Goal: Task Accomplishment & Management: Manage account settings

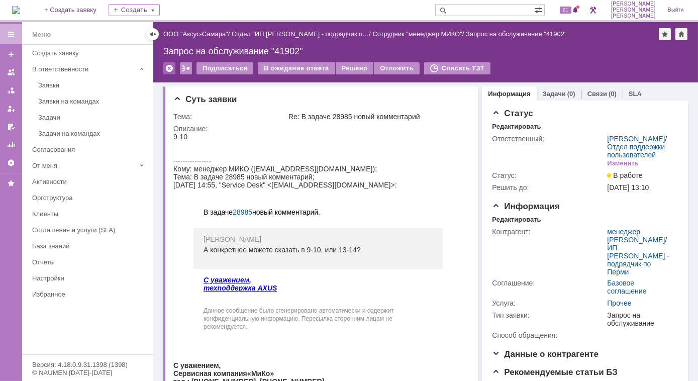
click at [166, 67] on div at bounding box center [169, 68] width 12 height 12
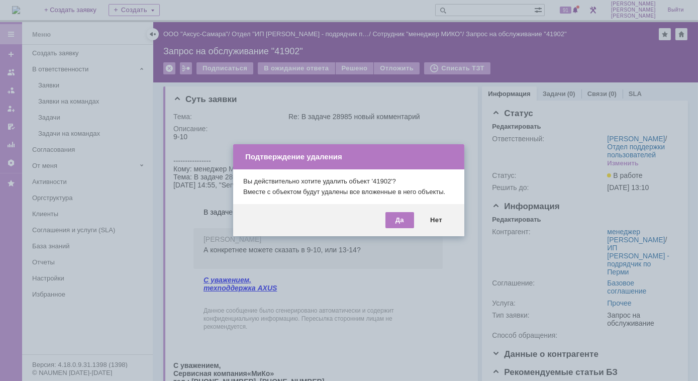
click at [439, 115] on div at bounding box center [349, 190] width 698 height 381
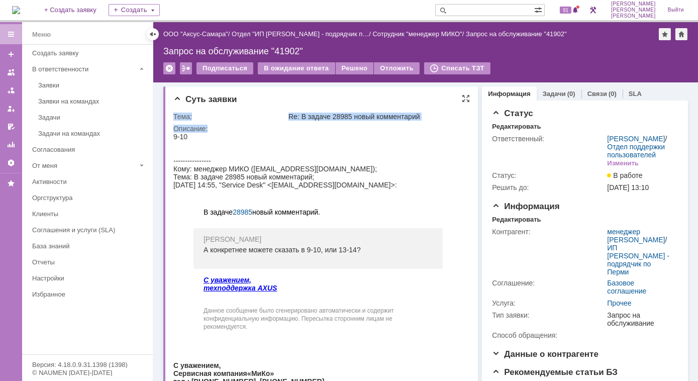
drag, startPoint x: 184, startPoint y: 117, endPoint x: 433, endPoint y: 127, distance: 248.9
click at [433, 127] on div "Суть заявки Тема: Re: В задаче 28985 новый комментарий Описание:" at bounding box center [320, 270] width 315 height 369
click at [197, 145] on div at bounding box center [317, 144] width 289 height 8
drag, startPoint x: 192, startPoint y: 137, endPoint x: 180, endPoint y: 136, distance: 12.1
click at [180, 136] on div "9-10" at bounding box center [317, 136] width 289 height 8
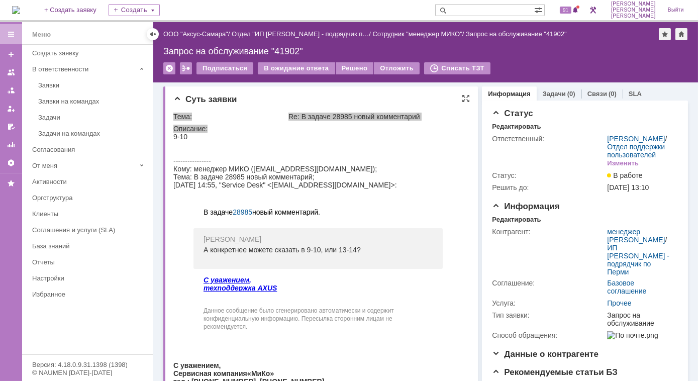
drag, startPoint x: 180, startPoint y: 136, endPoint x: 227, endPoint y: 141, distance: 47.4
click at [227, 141] on div at bounding box center [317, 144] width 289 height 8
click at [215, 139] on div "9-10" at bounding box center [317, 136] width 289 height 8
click at [307, 119] on div "Re: В задаче 28985 новый комментарий" at bounding box center [376, 117] width 176 height 8
drag, startPoint x: 188, startPoint y: 139, endPoint x: 256, endPoint y: 117, distance: 70.7
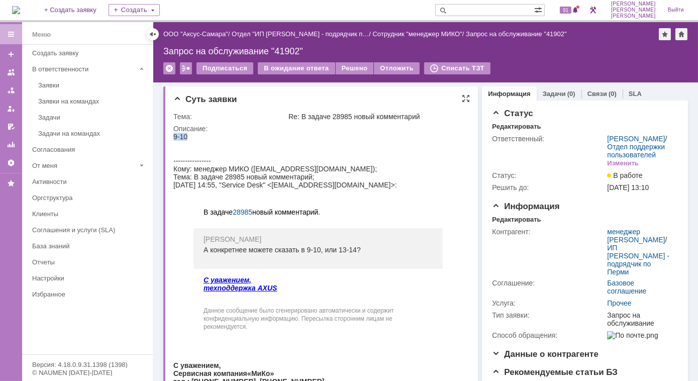
click at [256, 132] on html "9-10 ---------------- Кому: менеджер МИКО (miko-2009@yandex.ru); Тема: В задаче…" at bounding box center [317, 282] width 289 height 301
click at [272, 144] on div at bounding box center [317, 144] width 289 height 8
click at [168, 70] on div at bounding box center [169, 68] width 12 height 12
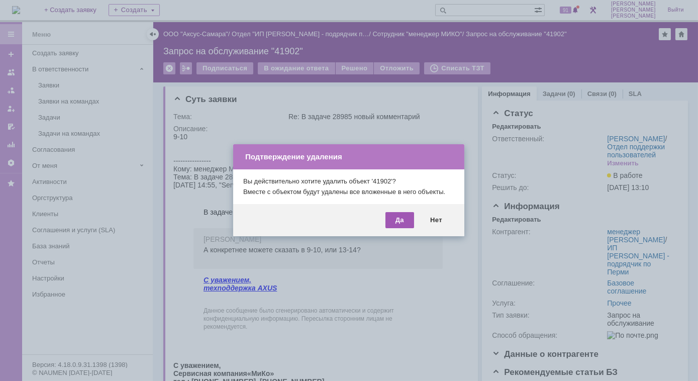
click at [403, 218] on div "Да" at bounding box center [399, 220] width 29 height 16
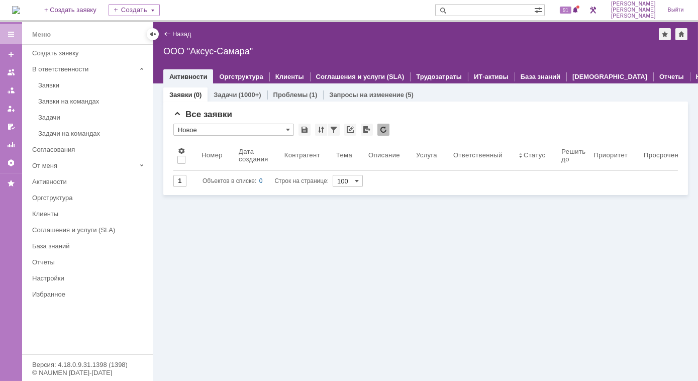
click at [62, 86] on div "Заявки" at bounding box center [92, 85] width 109 height 8
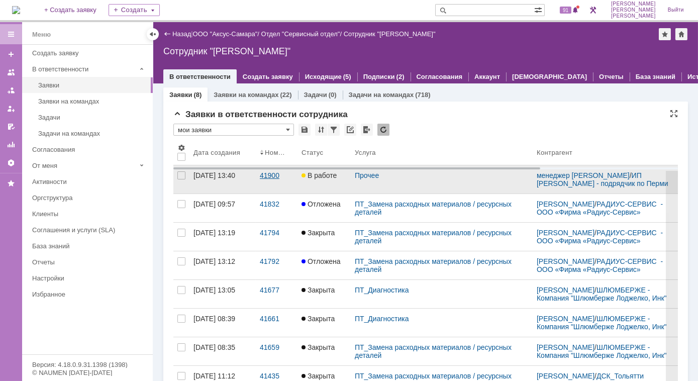
click at [264, 179] on div "41900" at bounding box center [277, 175] width 34 height 8
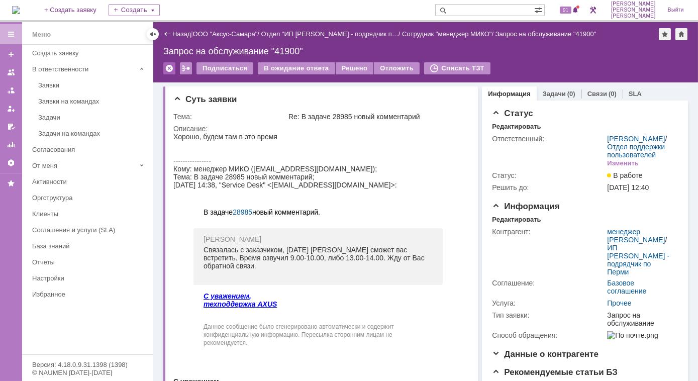
click at [168, 65] on div at bounding box center [169, 68] width 12 height 12
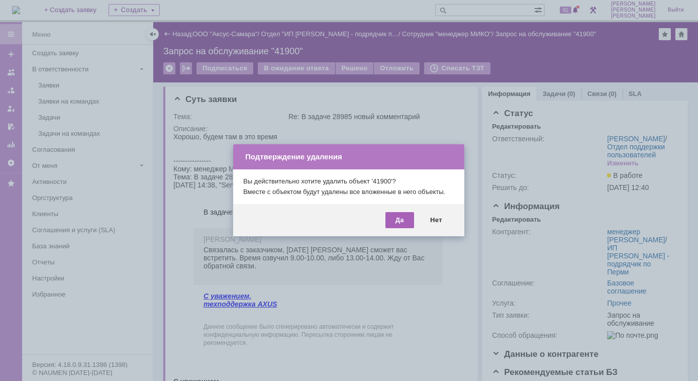
click at [406, 222] on div "Да" at bounding box center [399, 220] width 29 height 16
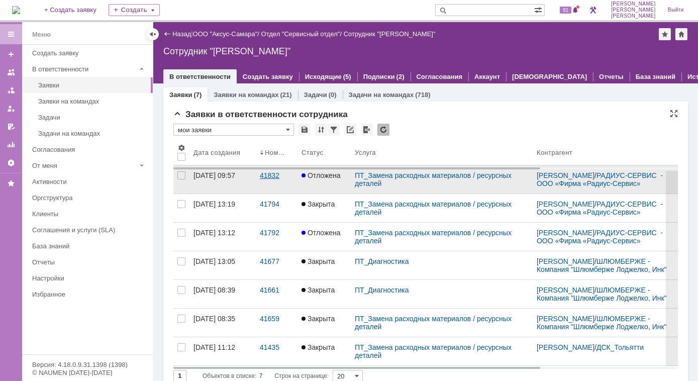
click at [270, 185] on link "41832" at bounding box center [277, 179] width 42 height 28
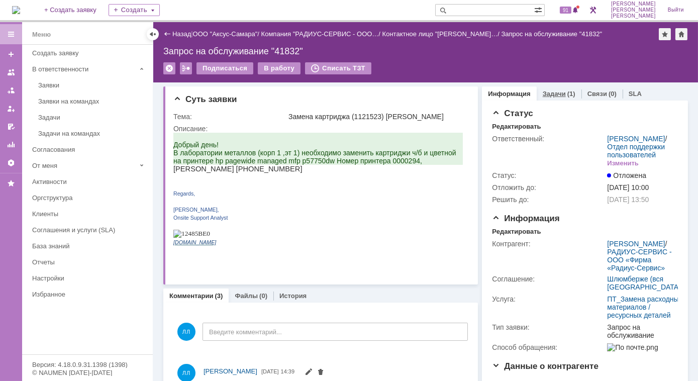
click at [549, 93] on link "Задачи" at bounding box center [554, 94] width 23 height 8
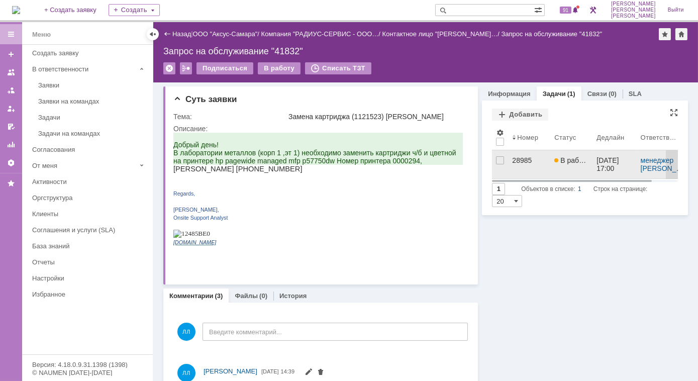
click at [516, 161] on div "28985" at bounding box center [529, 160] width 34 height 8
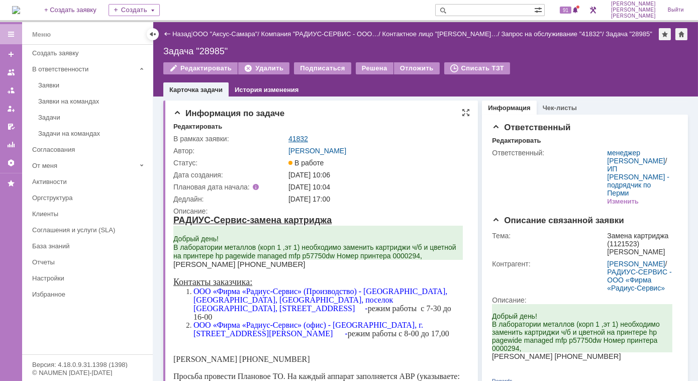
click at [303, 139] on link "41832" at bounding box center [298, 139] width 20 height 8
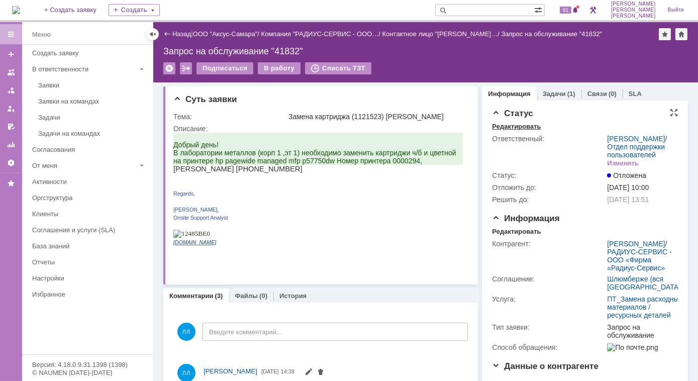
click at [512, 124] on div "Редактировать" at bounding box center [516, 127] width 49 height 8
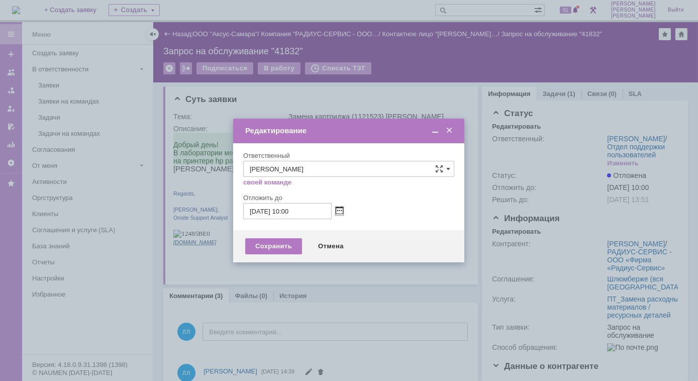
click at [339, 208] on span at bounding box center [340, 211] width 8 height 8
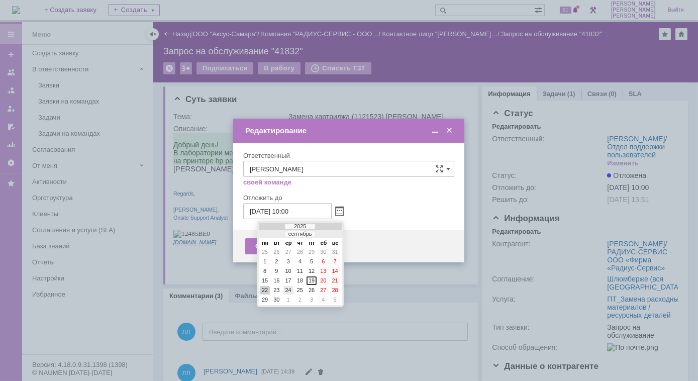
click at [286, 287] on div "24" at bounding box center [288, 290] width 10 height 9
type input "24.09.2025 10:00"
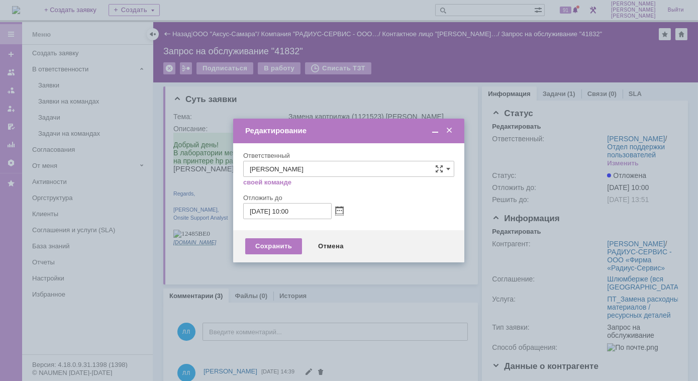
click at [454, 132] on div "Редактирование" at bounding box center [348, 131] width 231 height 12
click at [450, 130] on span at bounding box center [449, 130] width 10 height 9
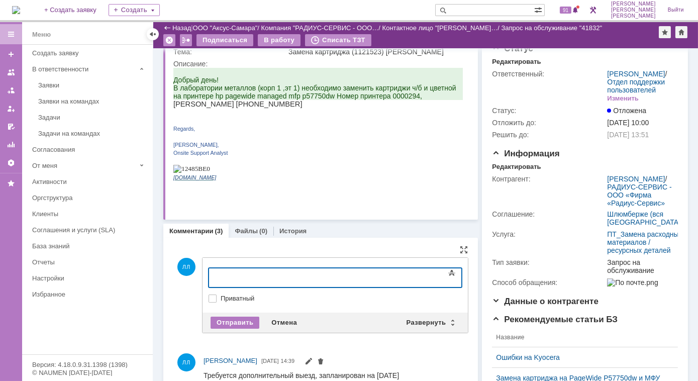
scroll to position [91, 0]
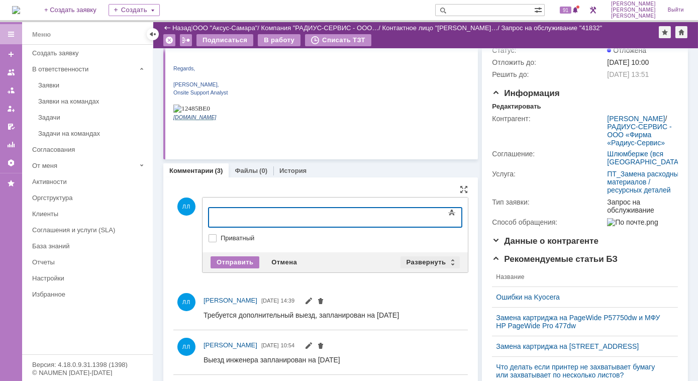
click at [448, 263] on div "Развернуть" at bounding box center [430, 262] width 60 height 12
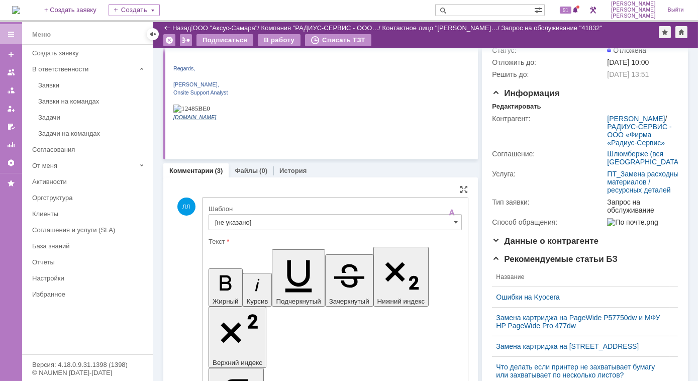
click at [454, 222] on span at bounding box center [456, 222] width 4 height 8
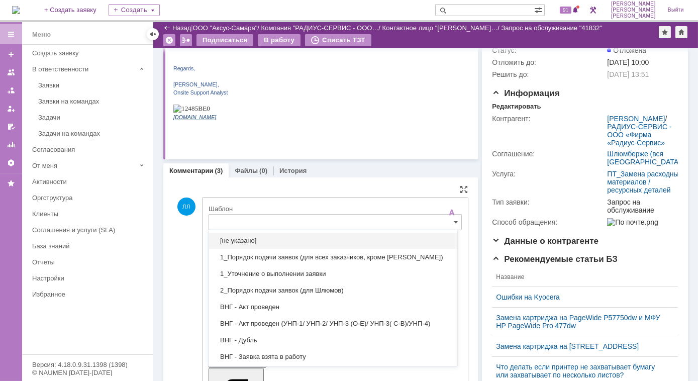
click at [306, 218] on input "text" at bounding box center [335, 222] width 253 height 16
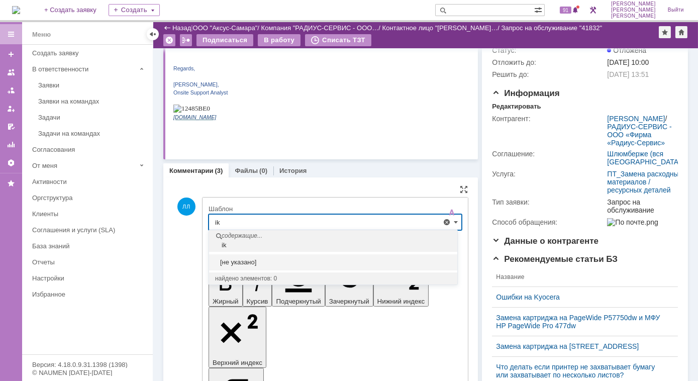
type input "i"
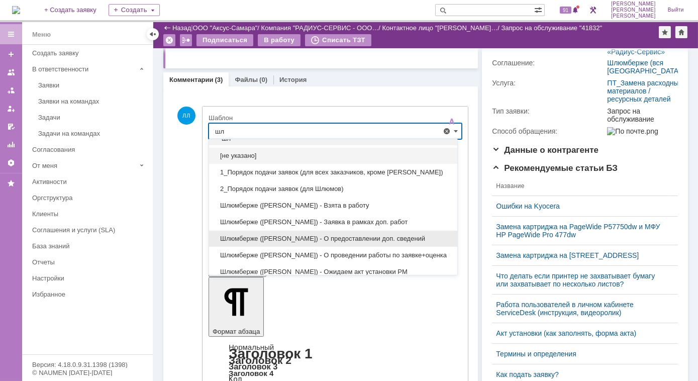
scroll to position [0, 0]
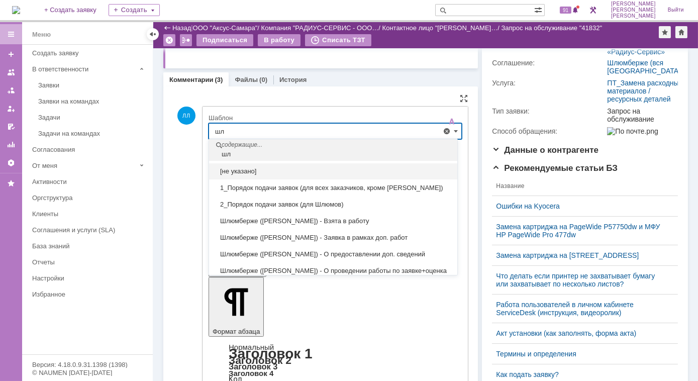
drag, startPoint x: 249, startPoint y: 129, endPoint x: 199, endPoint y: 131, distance: 49.8
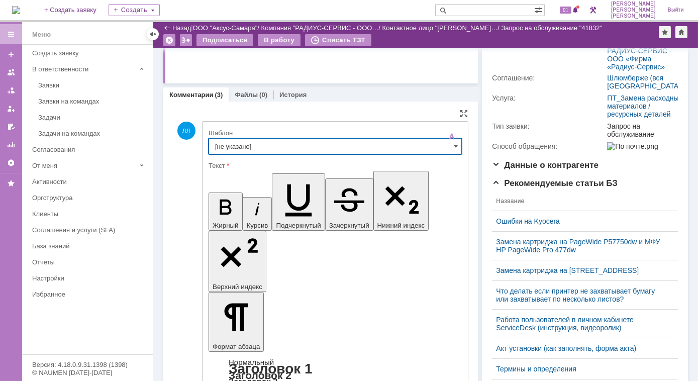
scroll to position [91, 0]
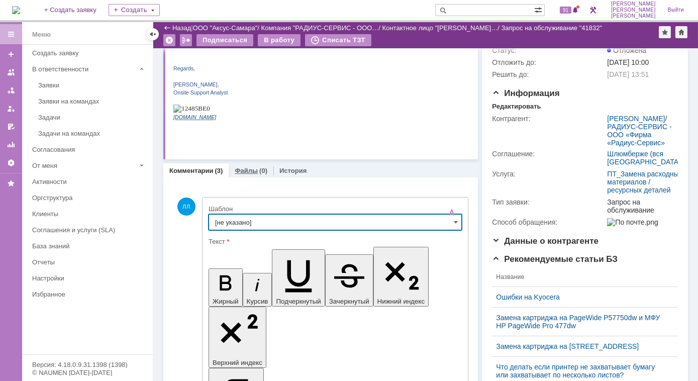
type input "[не указано]"
click at [251, 175] on div "Файлы (0)" at bounding box center [251, 170] width 45 height 15
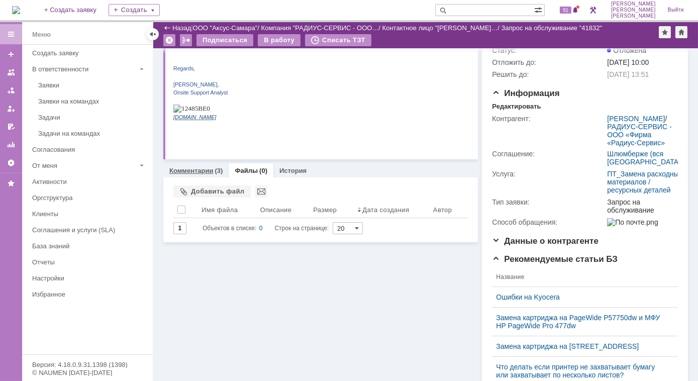
click at [205, 172] on link "Комментарии" at bounding box center [191, 171] width 44 height 8
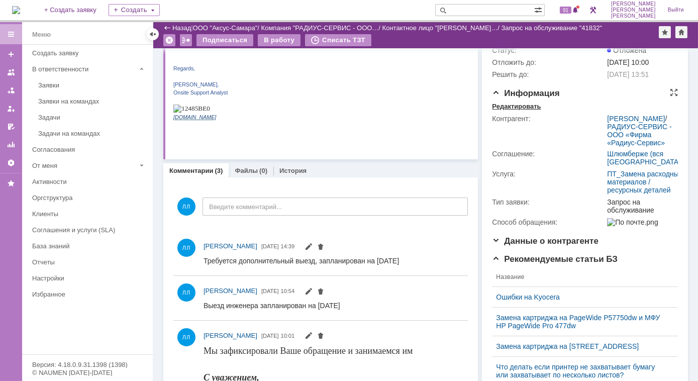
click at [515, 111] on div "Редактировать" at bounding box center [516, 107] width 49 height 8
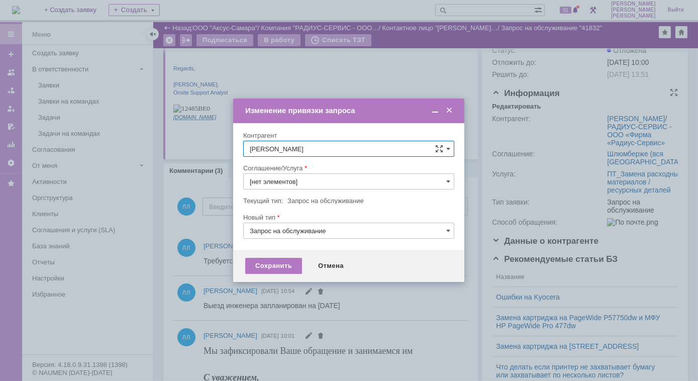
type input "ПТ_Замена расходных материалов / ресурсных деталей"
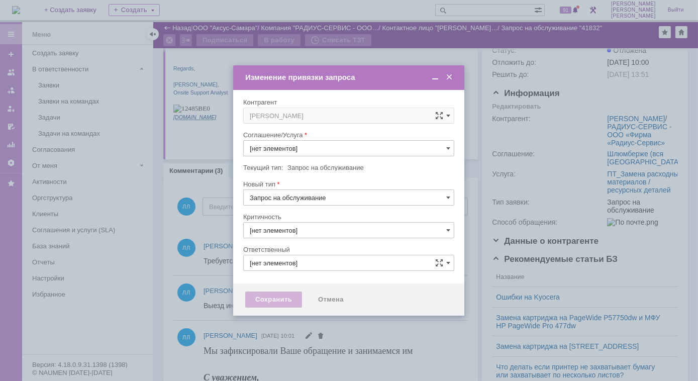
type input "ПТ_Замена расходных материалов / ресурсных деталей"
type input "3. Низкая"
type input "[PERSON_NAME]"
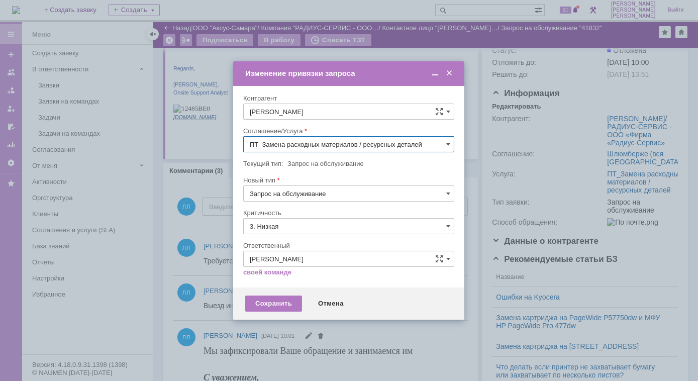
click at [448, 69] on span at bounding box center [449, 73] width 10 height 9
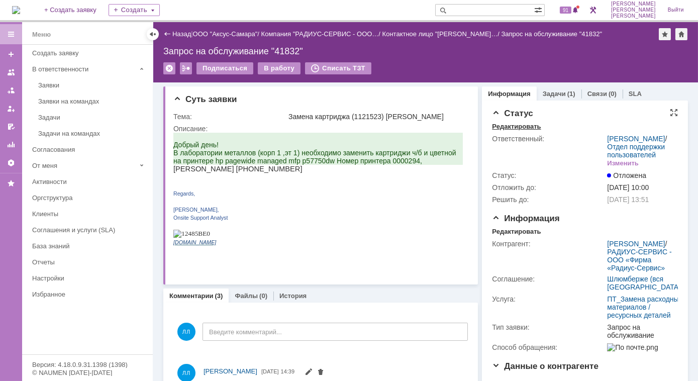
click at [519, 129] on div "Редактировать" at bounding box center [516, 127] width 49 height 8
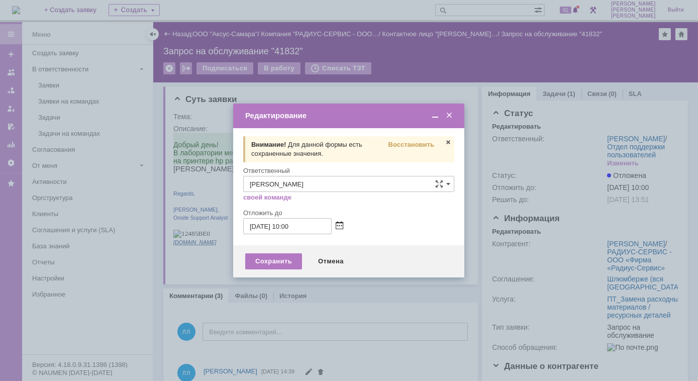
click at [342, 227] on span at bounding box center [340, 226] width 8 height 8
click at [452, 116] on span at bounding box center [449, 115] width 10 height 9
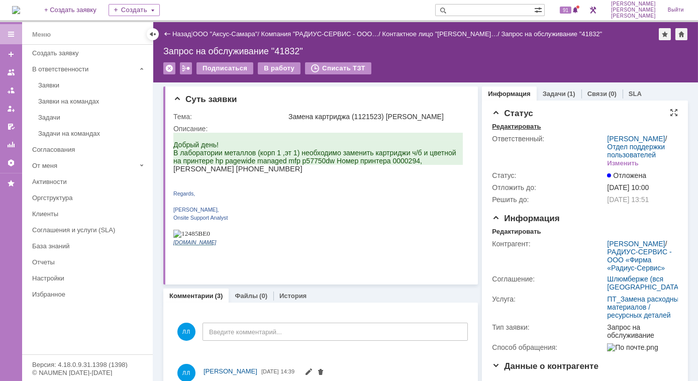
click at [510, 125] on div "Редактировать" at bounding box center [516, 127] width 49 height 8
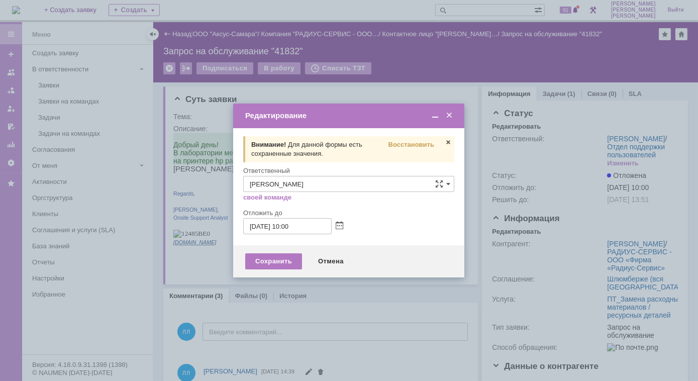
click at [451, 114] on span at bounding box center [449, 115] width 10 height 9
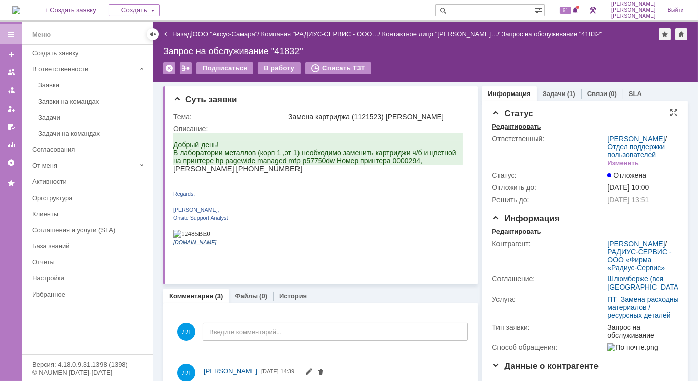
click at [512, 124] on div "Редактировать" at bounding box center [516, 127] width 49 height 8
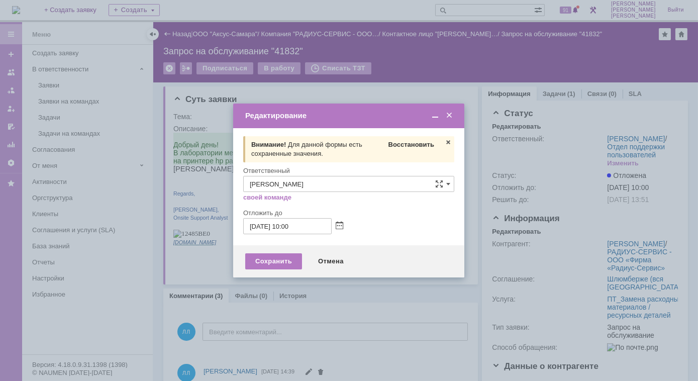
click at [420, 144] on span "Восстановить" at bounding box center [411, 145] width 46 height 8
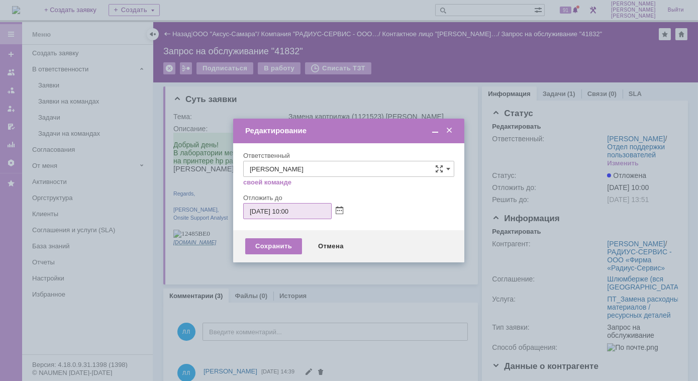
click at [295, 212] on input "24.09.2025 10:00" at bounding box center [287, 211] width 88 height 16
click at [290, 212] on input "24.09.2025 10:00" at bounding box center [287, 211] width 88 height 16
type input "24.09.2025 12:00"
click at [269, 247] on div "Сохранить" at bounding box center [273, 246] width 57 height 16
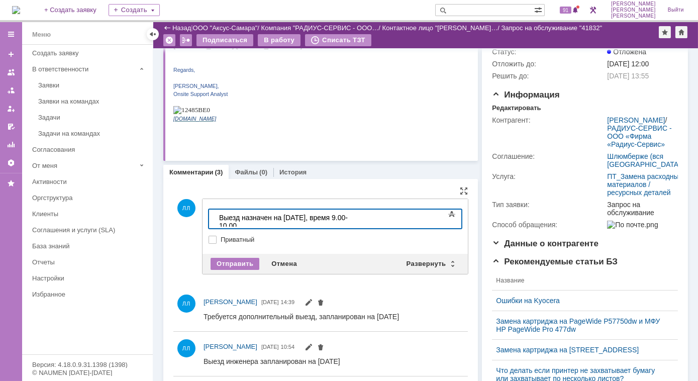
scroll to position [91, 0]
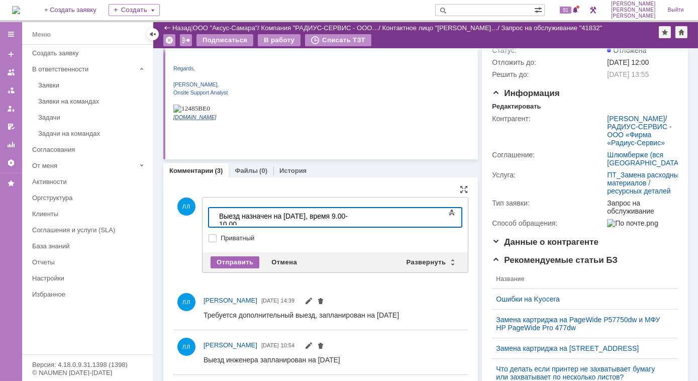
click at [238, 262] on div "Отправить" at bounding box center [235, 262] width 49 height 12
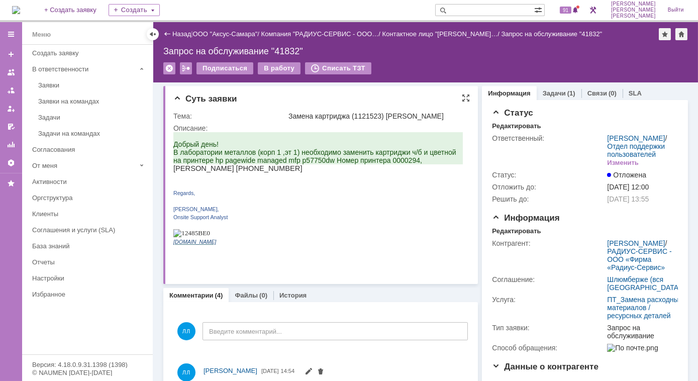
scroll to position [0, 0]
click at [558, 98] on div "Задачи (1)" at bounding box center [559, 93] width 45 height 15
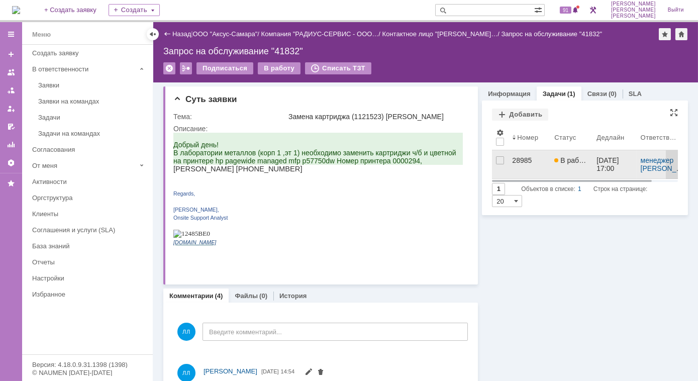
click at [513, 161] on div "28985" at bounding box center [529, 160] width 34 height 8
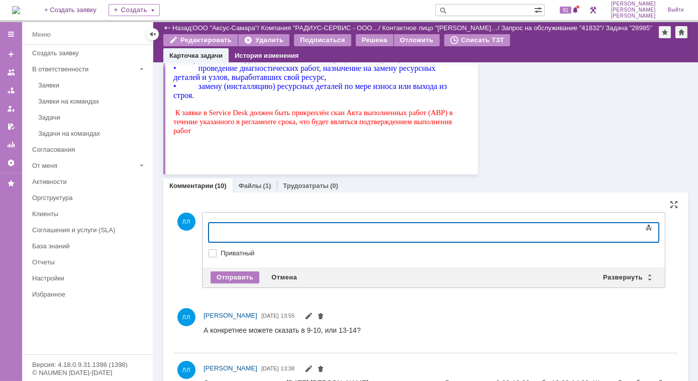
click at [259, 230] on div at bounding box center [290, 231] width 143 height 8
click at [295, 314] on span "13:55" at bounding box center [288, 316] width 14 height 6
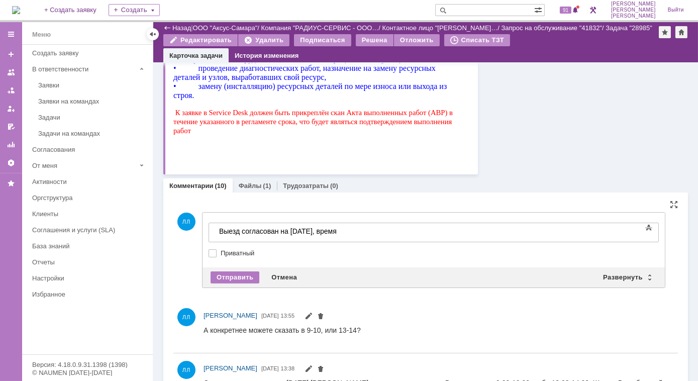
click at [363, 236] on body "Выезд согласован на 23.09.2025, время" at bounding box center [290, 231] width 151 height 17
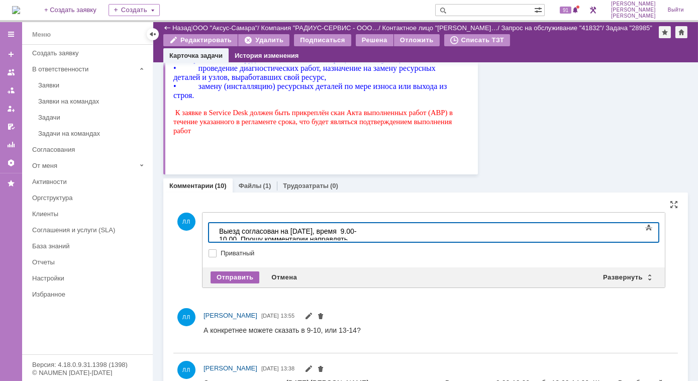
click at [242, 279] on div "Отправить" at bounding box center [235, 277] width 49 height 12
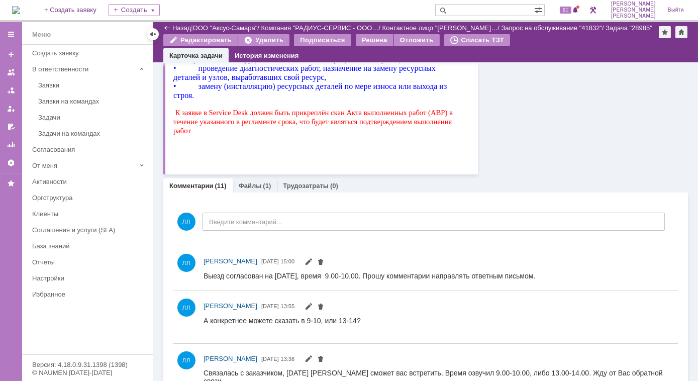
click at [70, 85] on div "Заявки" at bounding box center [92, 85] width 109 height 8
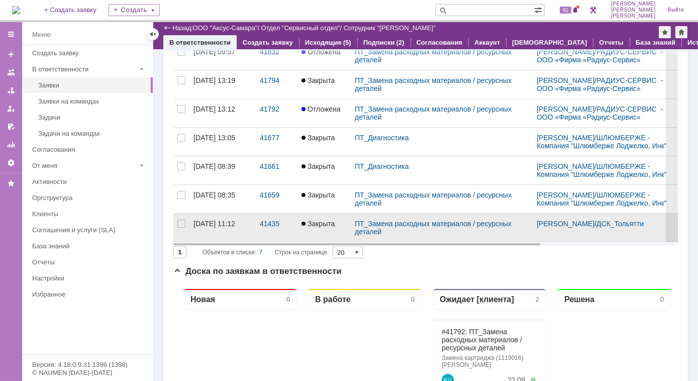
scroll to position [91, 0]
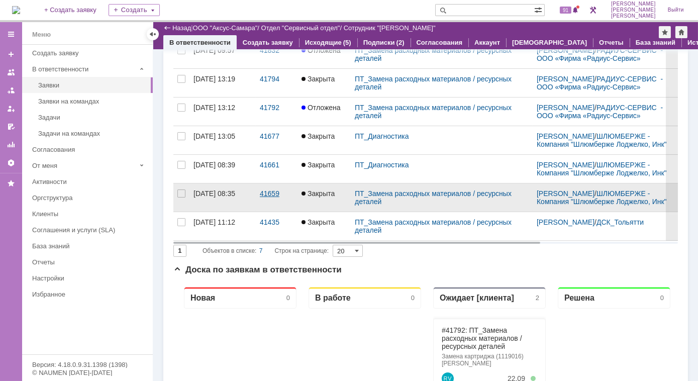
click at [273, 196] on div "41659" at bounding box center [277, 193] width 34 height 8
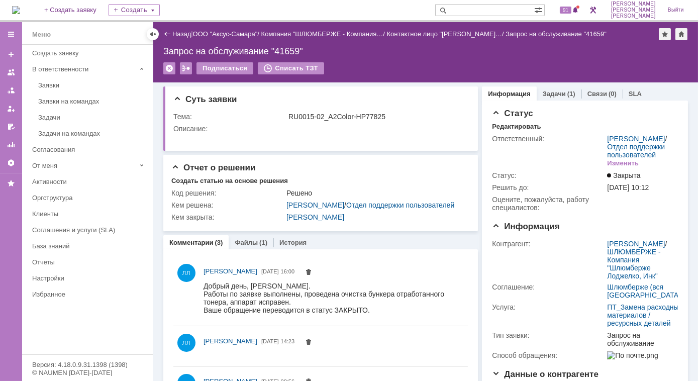
click at [548, 95] on link "Задачи" at bounding box center [554, 94] width 23 height 8
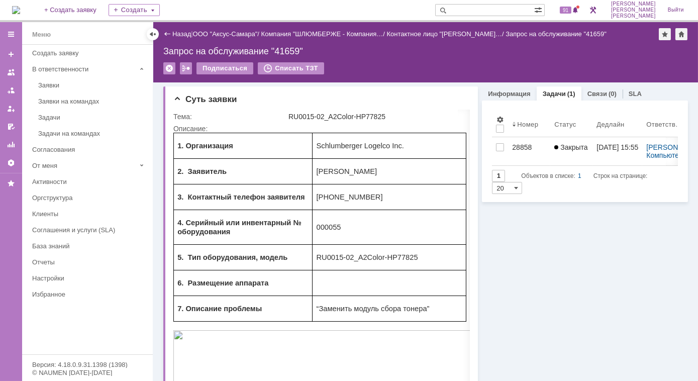
click at [513, 144] on div "28858" at bounding box center [529, 147] width 34 height 8
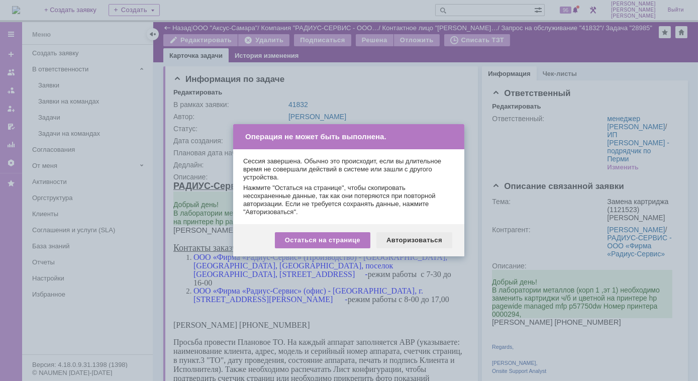
scroll to position [676, 0]
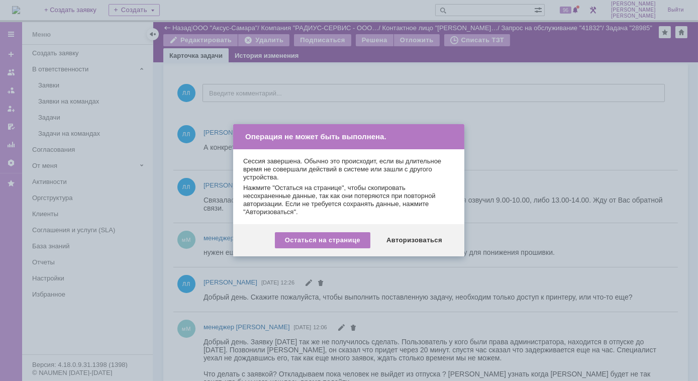
click at [440, 138] on div "Операция не может быть выполнена." at bounding box center [348, 136] width 231 height 25
click at [428, 246] on div "Авторизоваться" at bounding box center [414, 240] width 76 height 16
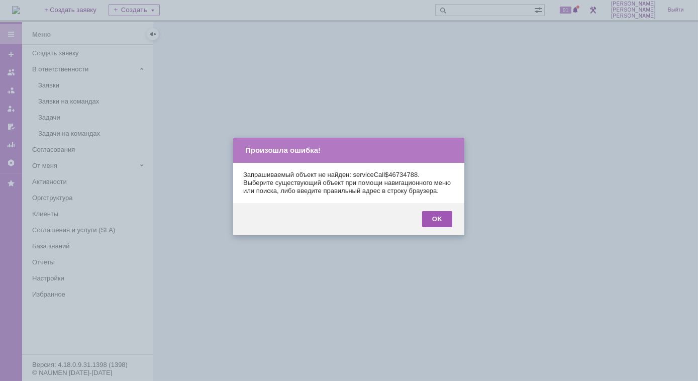
click at [437, 227] on div "OK" at bounding box center [437, 219] width 30 height 16
click at [441, 225] on div "OK" at bounding box center [437, 219] width 30 height 16
click at [439, 227] on div "OK" at bounding box center [437, 219] width 30 height 16
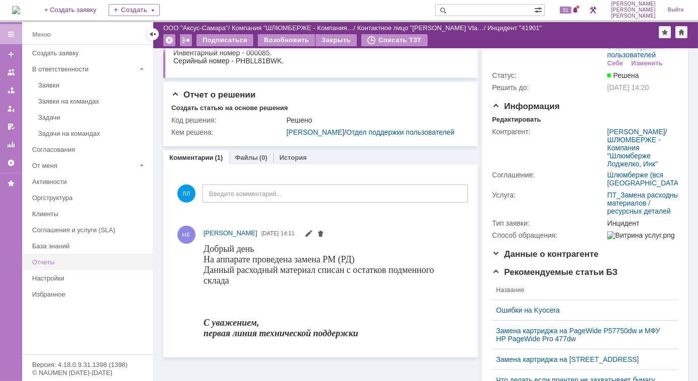
scroll to position [91, 0]
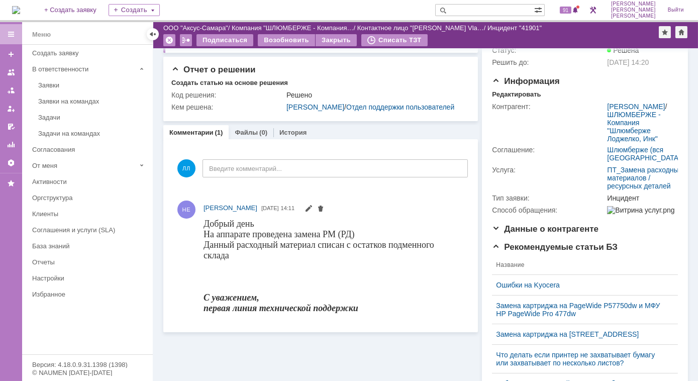
click at [194, 136] on link "Комментарии" at bounding box center [191, 133] width 44 height 8
click at [63, 83] on div "Заявки" at bounding box center [92, 85] width 109 height 8
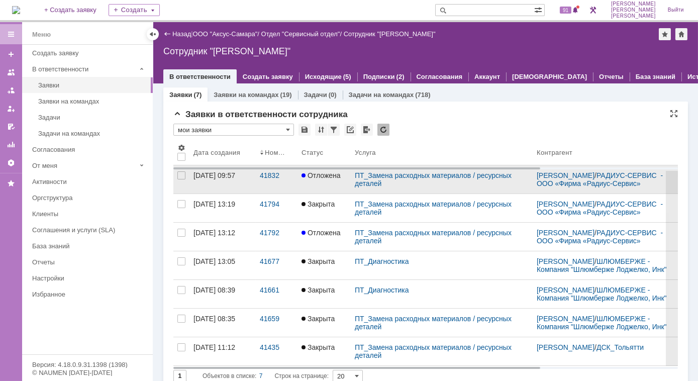
click at [331, 176] on link "Отложена" at bounding box center [323, 179] width 53 height 28
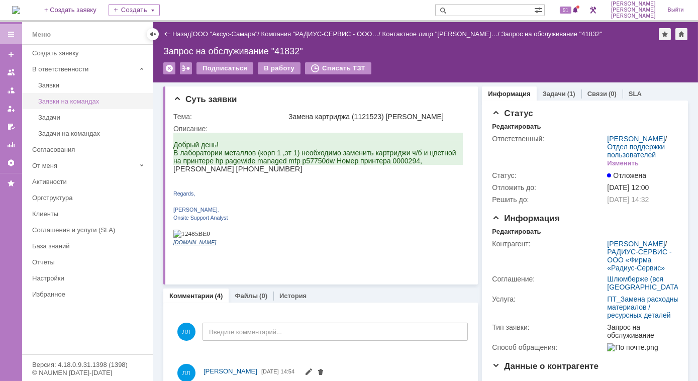
click at [64, 103] on div "Заявки на командах" at bounding box center [92, 101] width 109 height 8
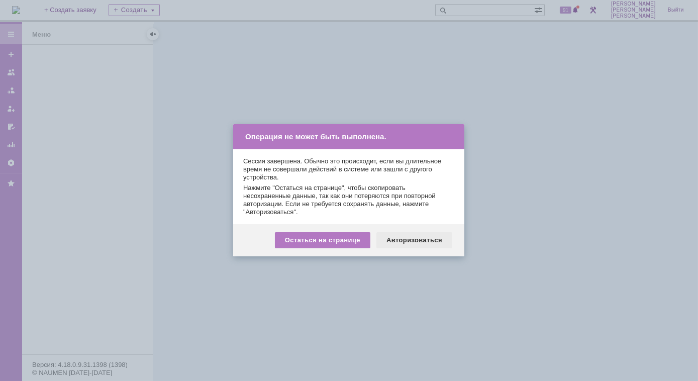
click at [403, 240] on div "Авторизоваться" at bounding box center [414, 240] width 76 height 16
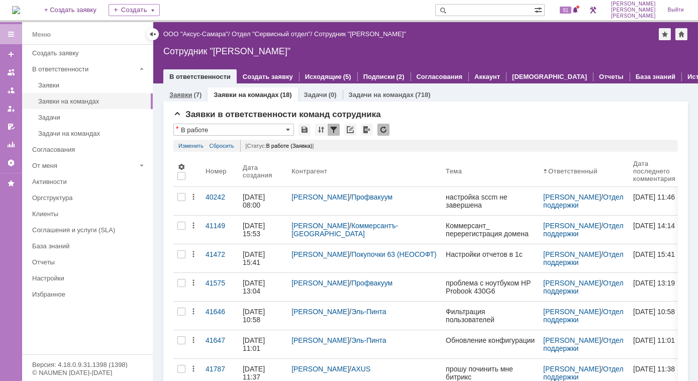
click at [194, 95] on div "(7)" at bounding box center [197, 95] width 8 height 8
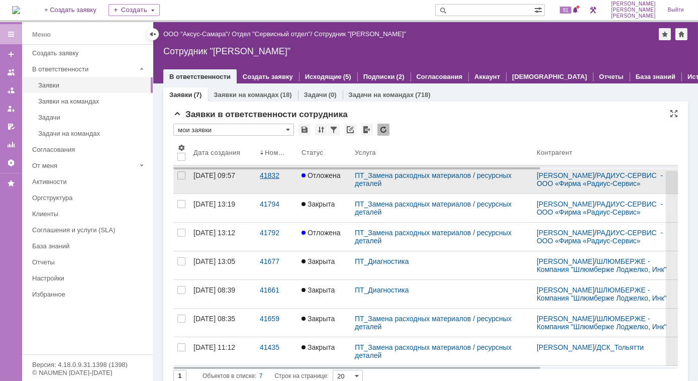
click at [269, 179] on div "41832" at bounding box center [277, 175] width 34 height 8
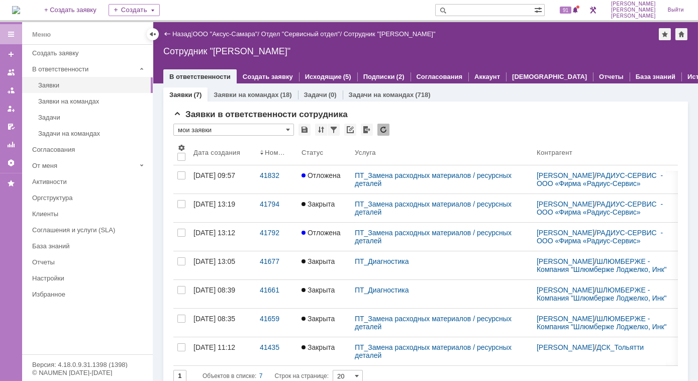
click at [266, 208] on div "41794" at bounding box center [277, 204] width 34 height 8
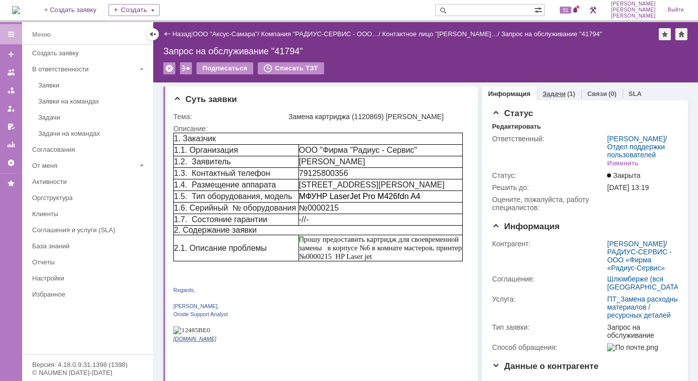
click at [545, 92] on link "Задачи" at bounding box center [554, 94] width 23 height 8
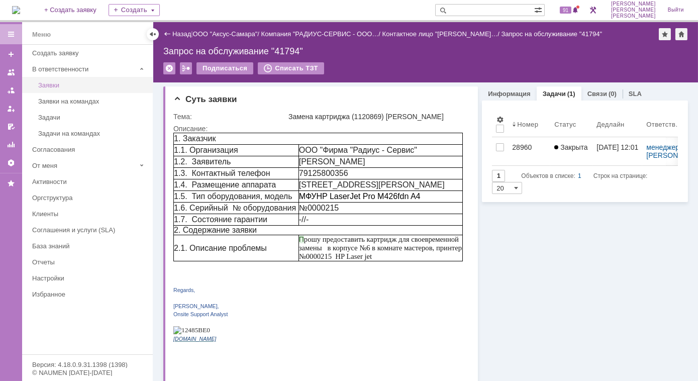
click at [75, 83] on div "Заявки" at bounding box center [92, 85] width 109 height 8
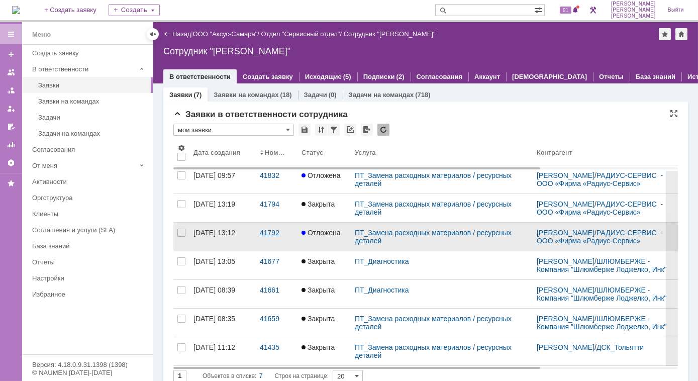
click at [260, 237] on div "41792" at bounding box center [277, 233] width 34 height 8
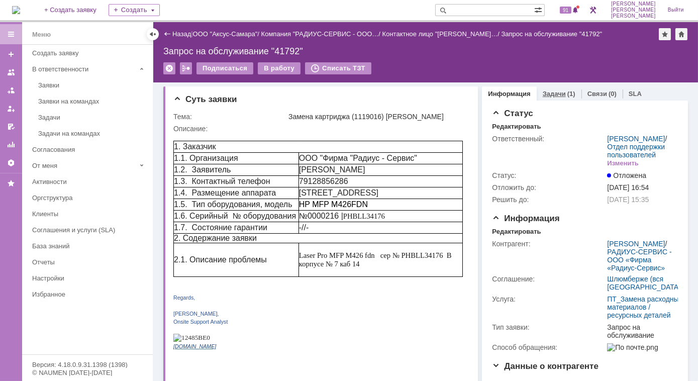
click at [554, 92] on link "Задачи" at bounding box center [554, 94] width 23 height 8
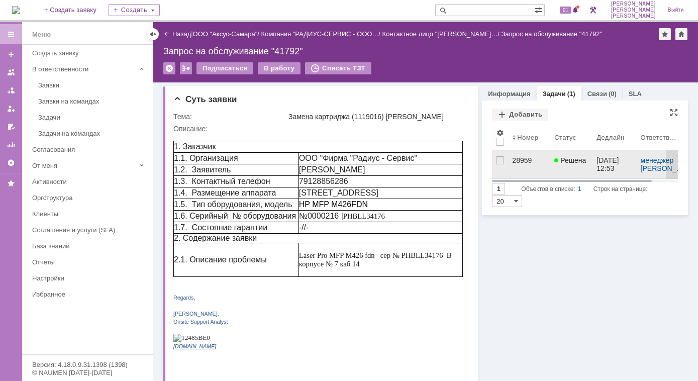
click at [520, 160] on div "28959" at bounding box center [529, 160] width 34 height 8
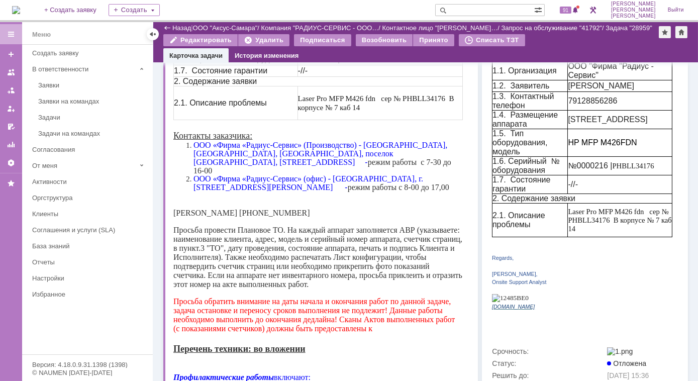
scroll to position [137, 0]
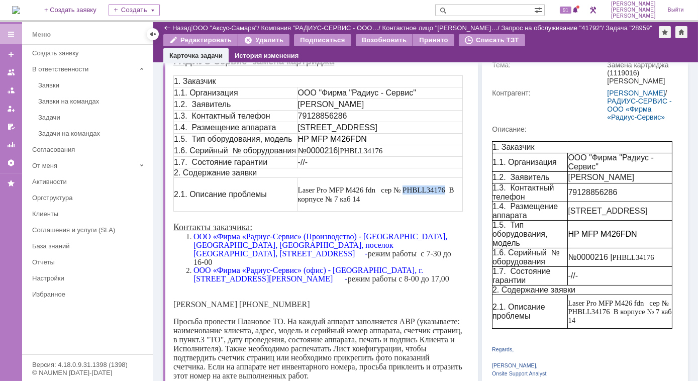
drag, startPoint x: 410, startPoint y: 199, endPoint x: 452, endPoint y: 200, distance: 41.7
click at [452, 200] on span "Laser Pro MFP M426 fdn сер № PHBLL34176 В корпусе № 7 каб 14" at bounding box center [375, 194] width 156 height 17
copy span "PHBLL34176"
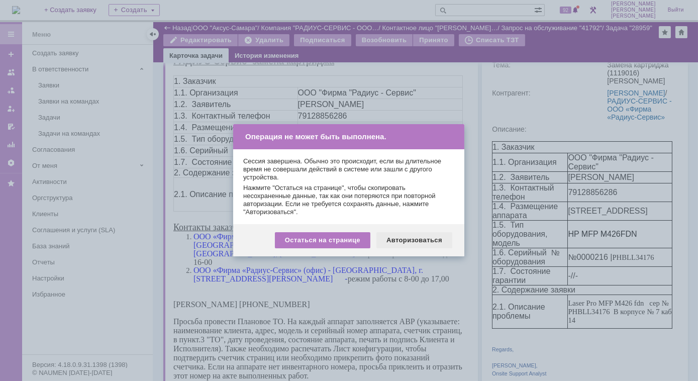
click at [412, 240] on div "Авторизоваться" at bounding box center [414, 240] width 76 height 16
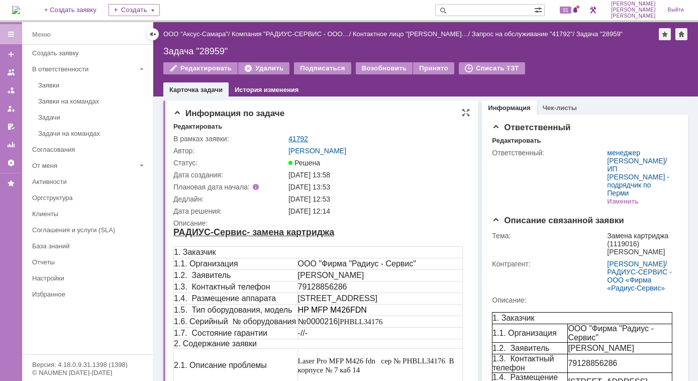
click at [299, 138] on link "41792" at bounding box center [298, 139] width 20 height 8
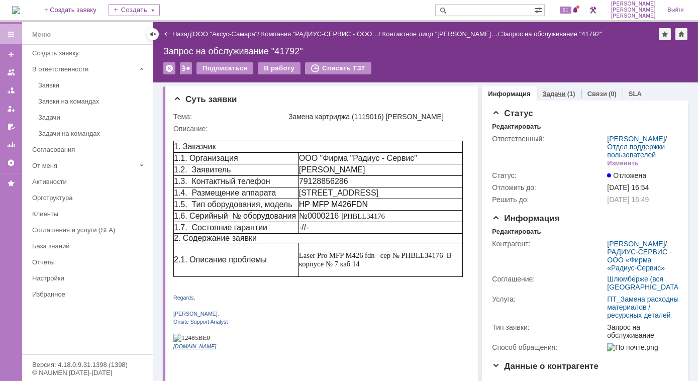
click at [546, 93] on link "Задачи" at bounding box center [554, 94] width 23 height 8
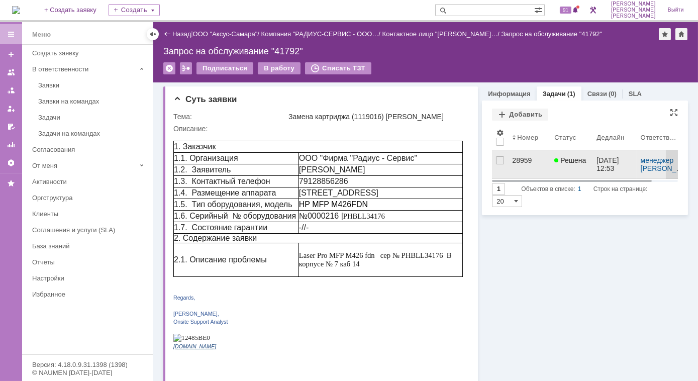
click at [565, 157] on span "Решена" at bounding box center [570, 160] width 32 height 8
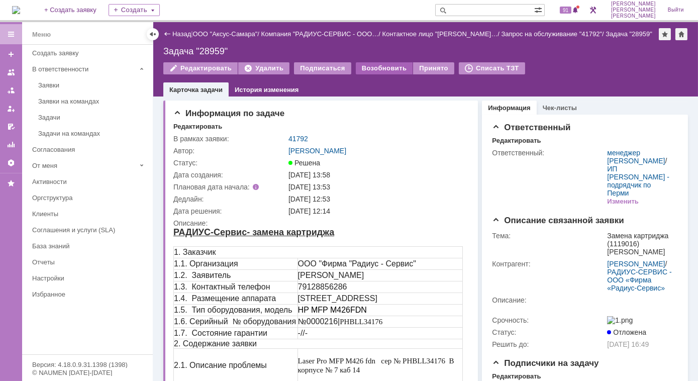
click at [375, 69] on div "Возобновить" at bounding box center [384, 68] width 57 height 12
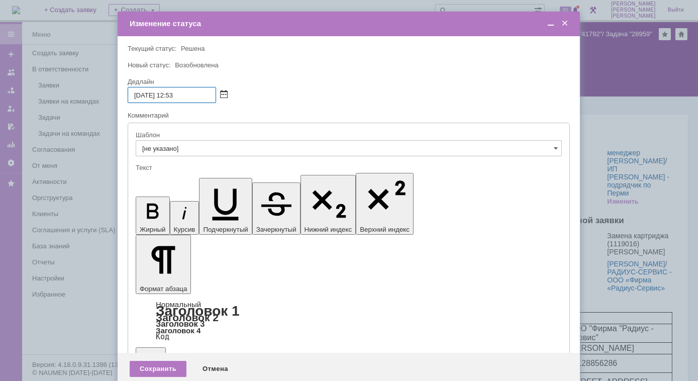
click at [225, 94] on span at bounding box center [224, 95] width 8 height 8
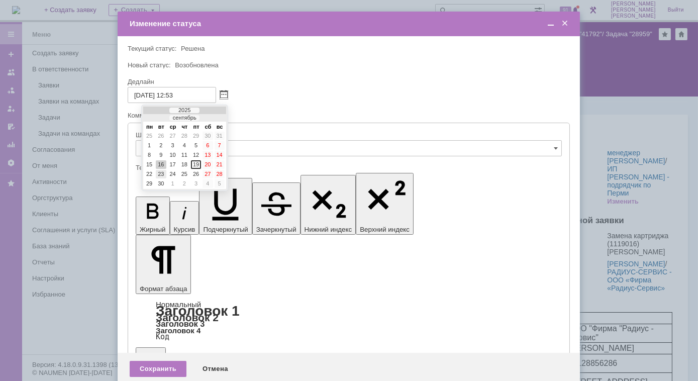
click at [160, 170] on div "23" at bounding box center [161, 174] width 10 height 9
type input "[DATE] 12:53"
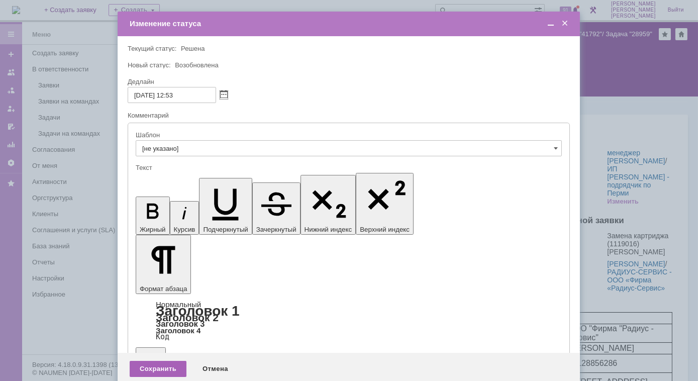
click at [165, 361] on div "Сохранить" at bounding box center [158, 369] width 57 height 16
